Goal: Task Accomplishment & Management: Use online tool/utility

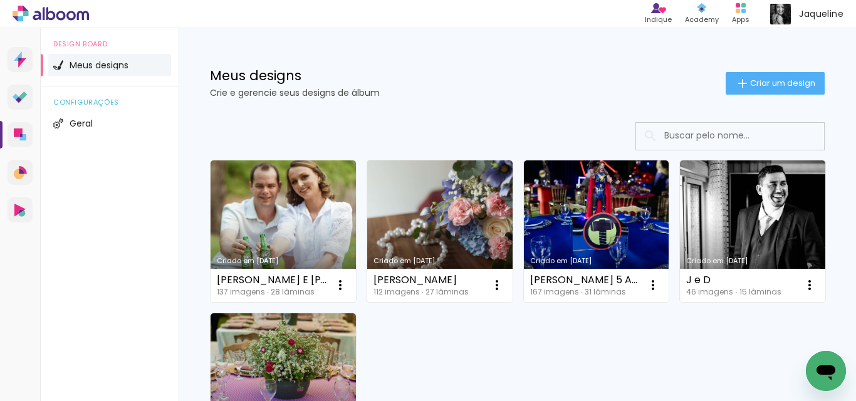
scroll to position [63, 0]
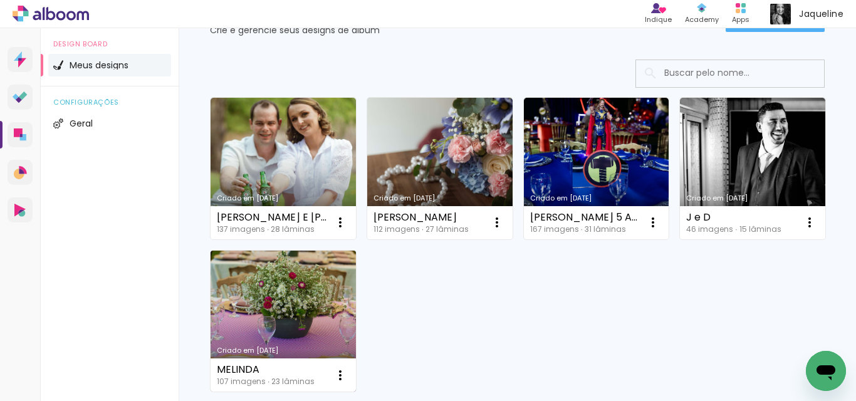
click at [356, 310] on link "Criado em [DATE]" at bounding box center [282, 322] width 145 height 142
